Goal: Task Accomplishment & Management: Use online tool/utility

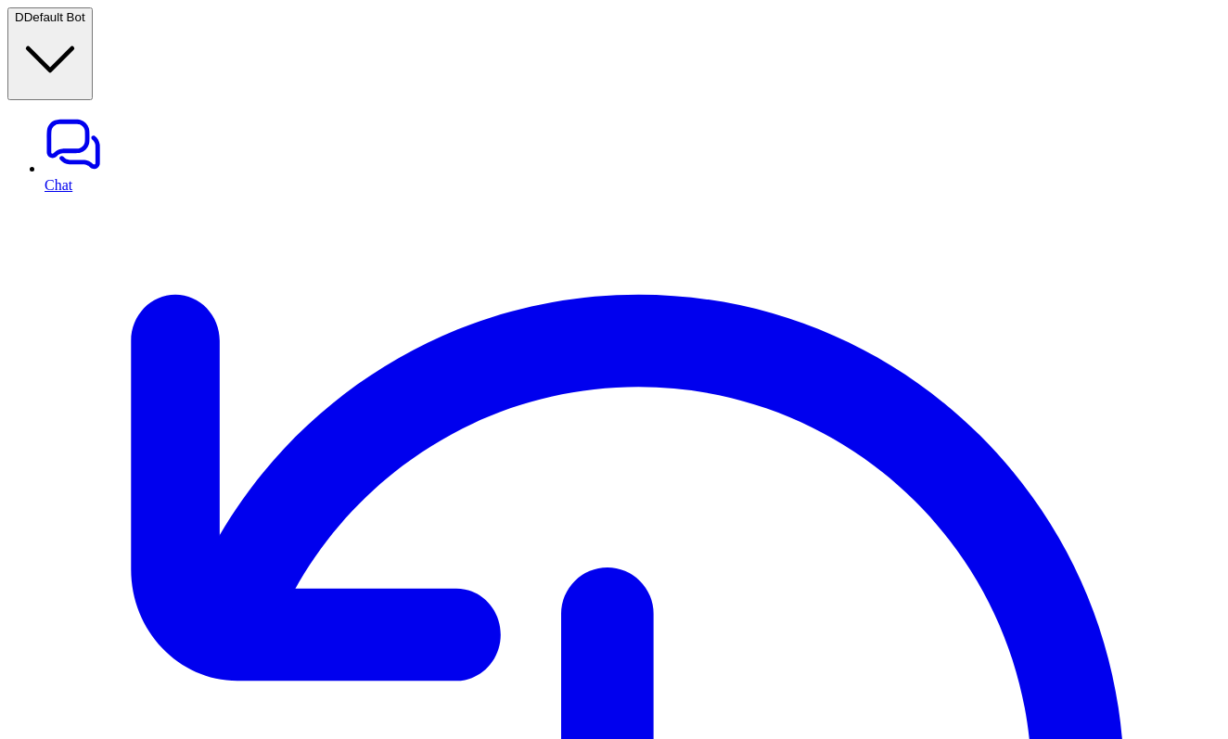
type textarea "**********"
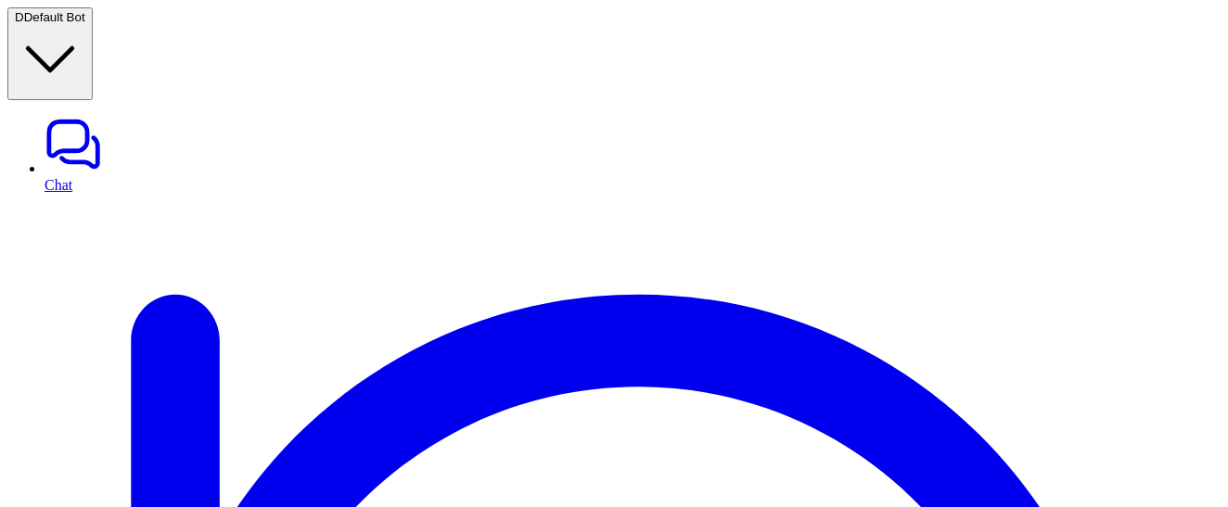
drag, startPoint x: 1093, startPoint y: 186, endPoint x: 896, endPoint y: 159, distance: 198.5
copy p "update my prompt with 2 edits, rename tone to style and remove referencing"
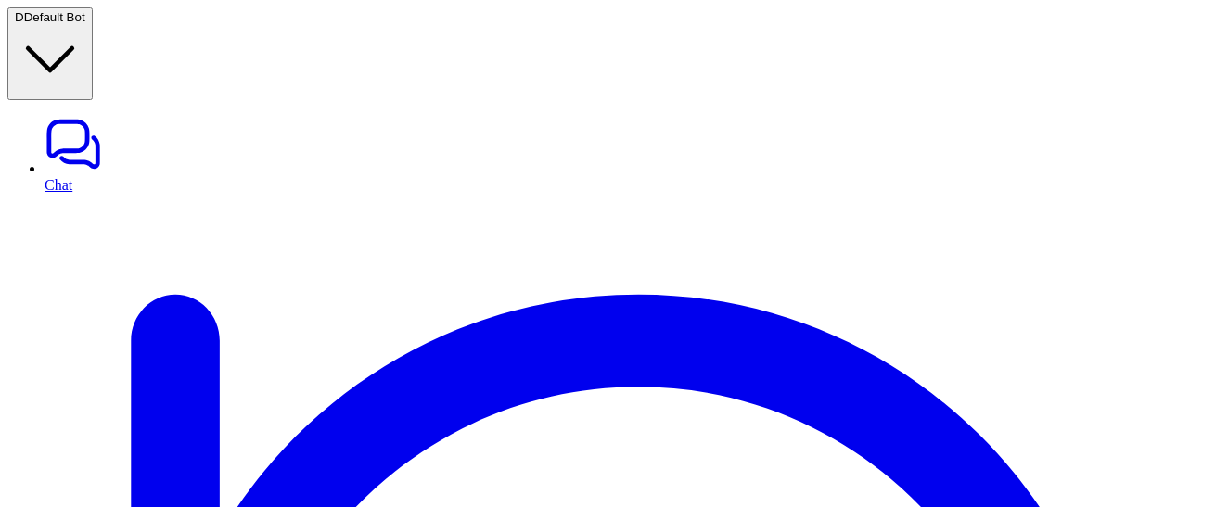
scroll to position [8, 0]
